Goal: Navigation & Orientation: Find specific page/section

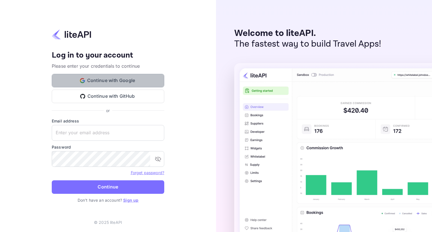
click at [111, 80] on button "Continue with Google" at bounding box center [108, 80] width 112 height 13
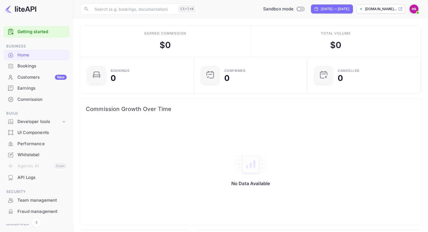
click at [47, 64] on div "Bookings" at bounding box center [41, 66] width 49 height 6
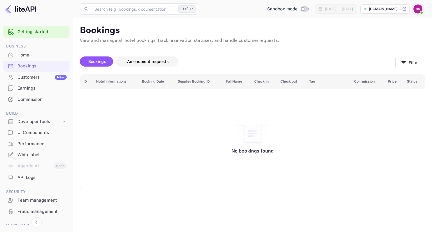
click at [144, 58] on span "Amendment requests" at bounding box center [147, 61] width 53 height 7
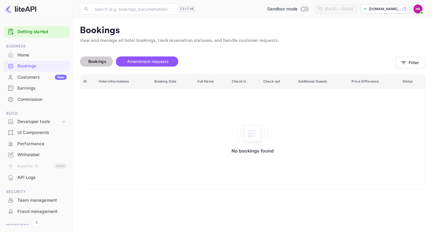
click at [102, 61] on span "Bookings" at bounding box center [97, 61] width 18 height 5
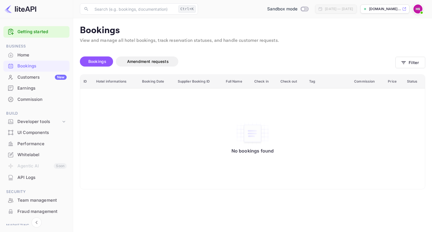
click at [416, 11] on img at bounding box center [417, 8] width 9 height 9
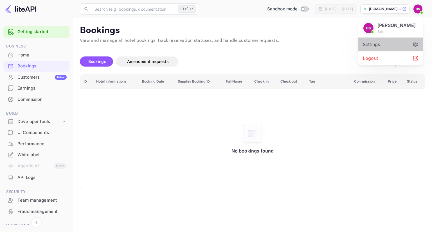
click at [378, 45] on div "Settings" at bounding box center [390, 44] width 65 height 13
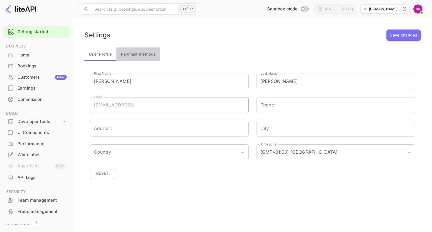
click at [128, 57] on button "Payment methods" at bounding box center [138, 54] width 44 height 13
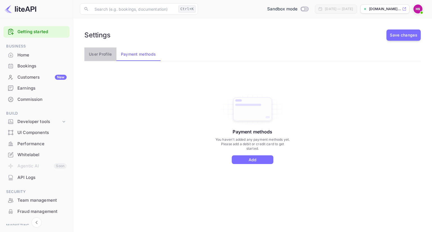
click at [107, 56] on button "User Profile" at bounding box center [100, 54] width 32 height 13
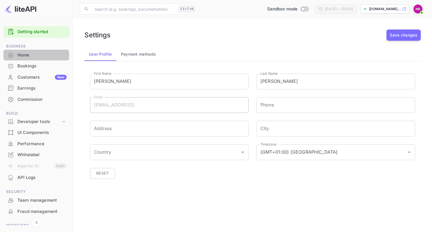
click at [34, 56] on div "Home" at bounding box center [41, 55] width 49 height 6
